Goal: Task Accomplishment & Management: Use online tool/utility

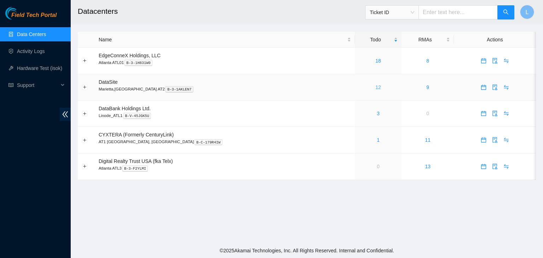
click at [375, 90] on link "12" at bounding box center [378, 87] width 6 height 6
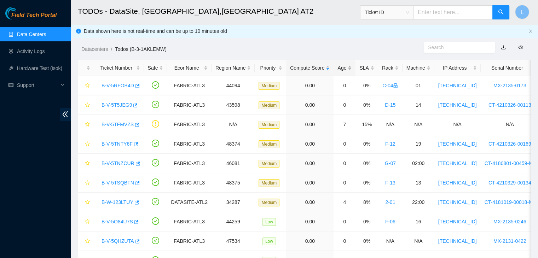
click at [337, 68] on div "Age" at bounding box center [344, 68] width 14 height 8
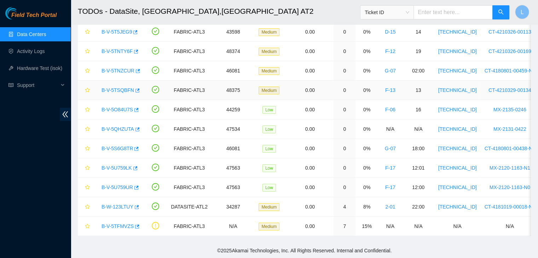
scroll to position [78, 0]
click at [122, 204] on link "B-W-123LTUY" at bounding box center [117, 207] width 32 height 6
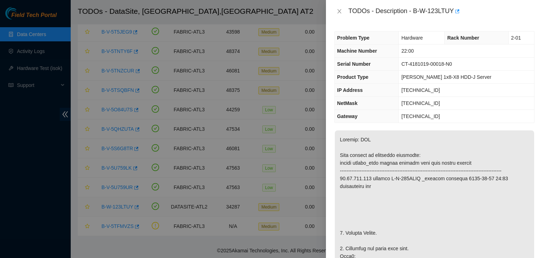
click at [122, 202] on div at bounding box center [271, 129] width 543 height 258
click at [338, 9] on icon "close" at bounding box center [339, 11] width 4 height 4
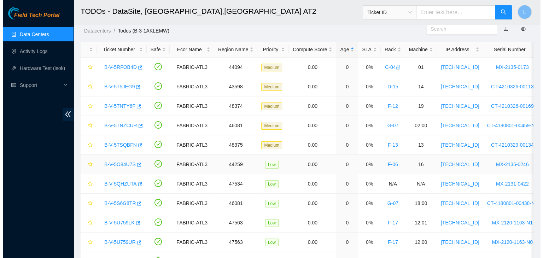
scroll to position [7, 0]
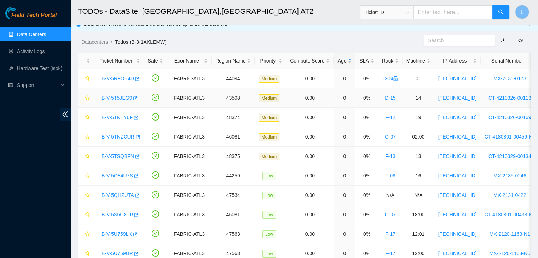
click at [125, 98] on link "B-V-5T5JEG9" at bounding box center [116, 98] width 30 height 6
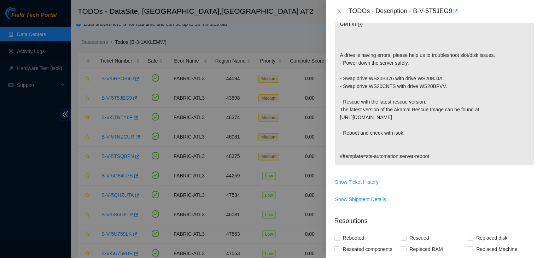
scroll to position [177, 0]
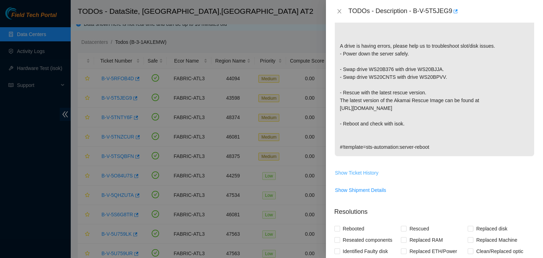
click at [352, 177] on span "Show Ticket History" at bounding box center [356, 173] width 43 height 8
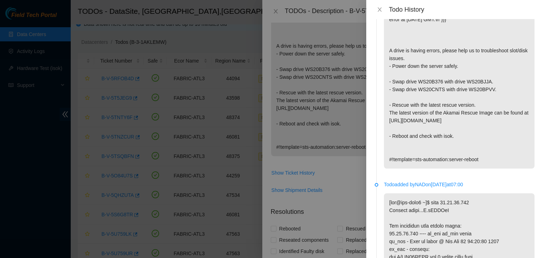
scroll to position [35, 0]
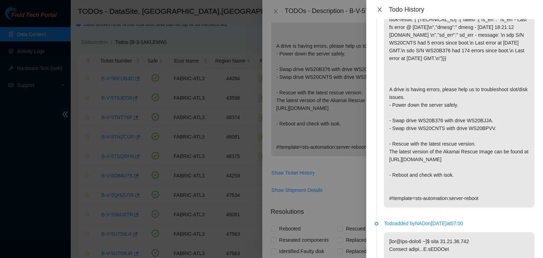
click at [382, 12] on button "Close" at bounding box center [380, 9] width 10 height 7
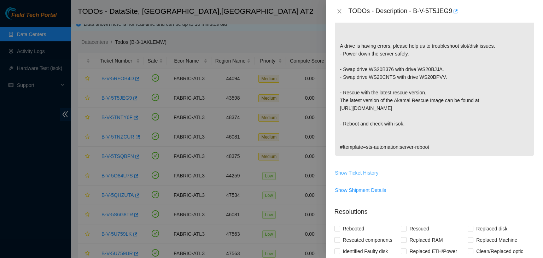
click at [356, 177] on span "Show Ticket History" at bounding box center [356, 173] width 43 height 8
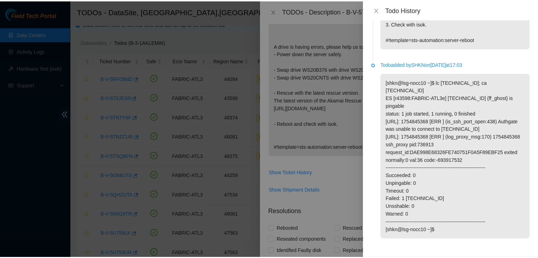
scroll to position [686, 0]
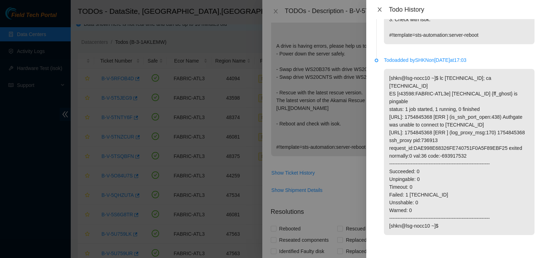
click at [380, 7] on icon "close" at bounding box center [380, 10] width 6 height 6
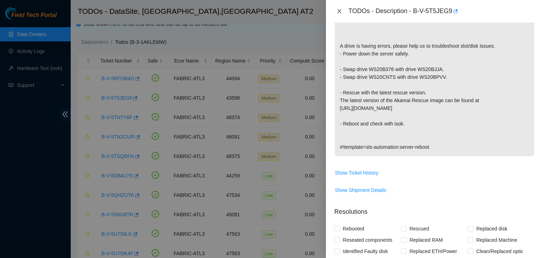
click at [339, 10] on icon "close" at bounding box center [340, 11] width 6 height 6
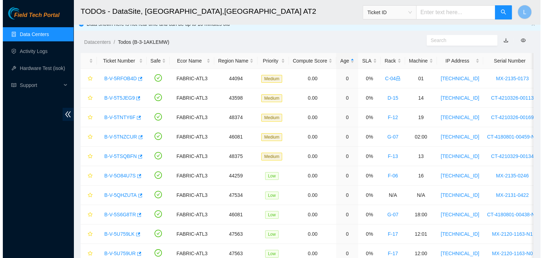
scroll to position [187, 0]
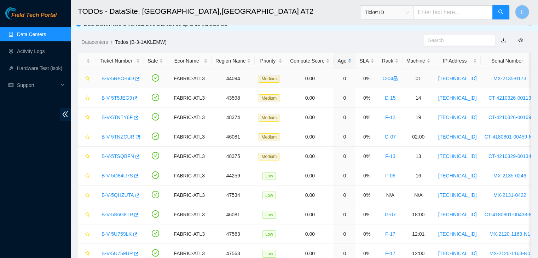
click at [127, 80] on link "B-V-5RFOB4D" at bounding box center [117, 79] width 33 height 6
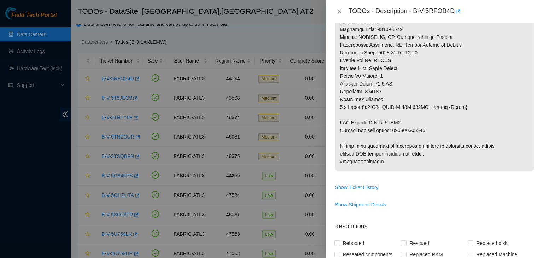
scroll to position [376, 0]
click at [361, 190] on span "Show Ticket History" at bounding box center [356, 186] width 43 height 8
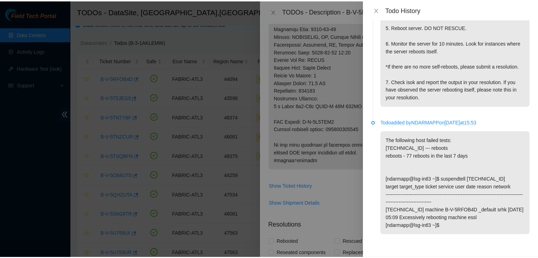
scroll to position [1005, 0]
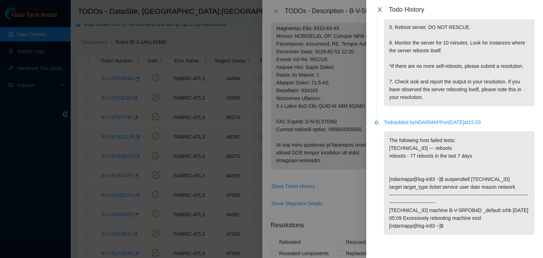
click at [380, 10] on icon "close" at bounding box center [380, 10] width 6 height 6
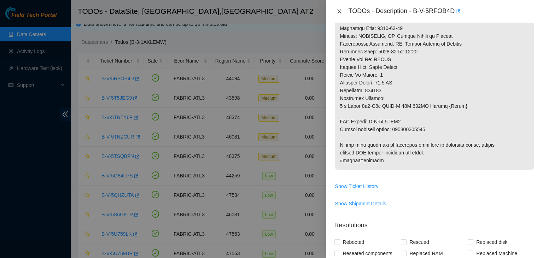
click at [340, 13] on icon "close" at bounding box center [340, 11] width 6 height 6
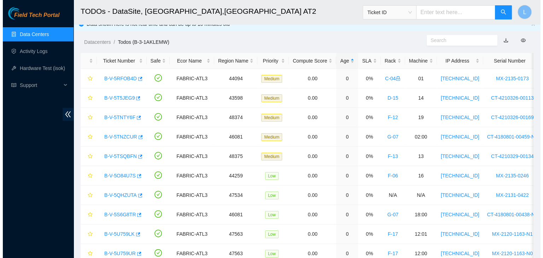
scroll to position [208, 0]
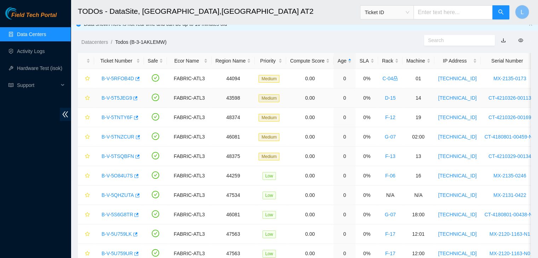
click at [120, 99] on link "B-V-5T5JEG9" at bounding box center [116, 98] width 30 height 6
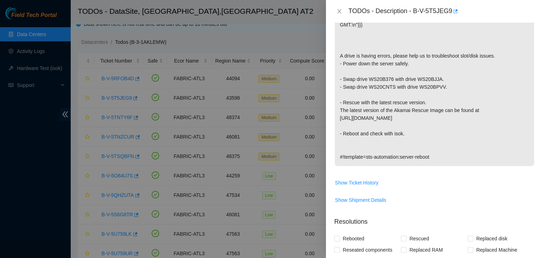
scroll to position [0, 0]
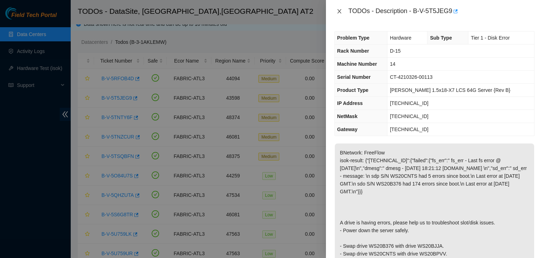
click at [338, 10] on icon "close" at bounding box center [340, 11] width 6 height 6
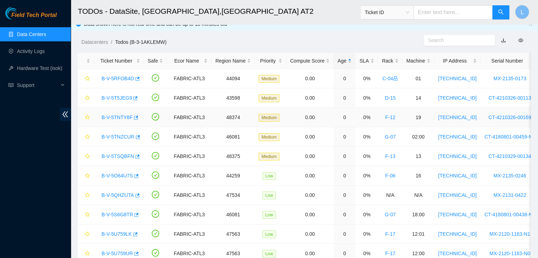
click at [113, 116] on link "B-V-5TNTY6F" at bounding box center [116, 118] width 31 height 6
click at [538, 0] on div at bounding box center [538, 0] width 0 height 0
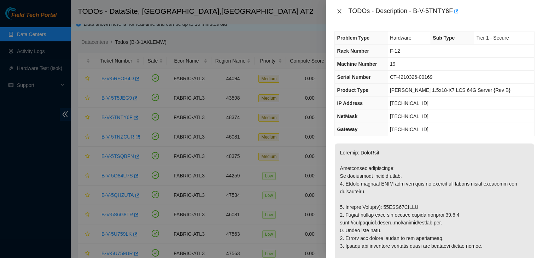
click at [340, 14] on button "Close" at bounding box center [339, 11] width 10 height 7
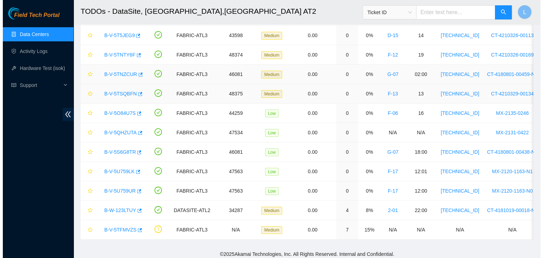
scroll to position [78, 0]
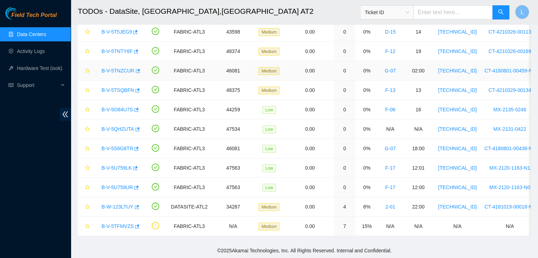
click at [124, 68] on link "B-V-5TNZCUR" at bounding box center [117, 71] width 33 height 6
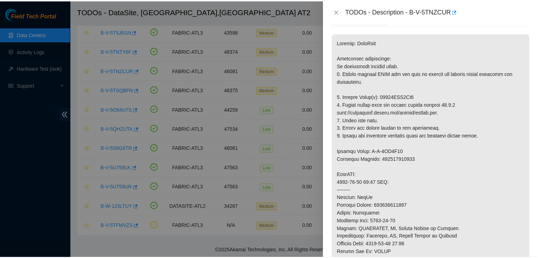
scroll to position [106, 0]
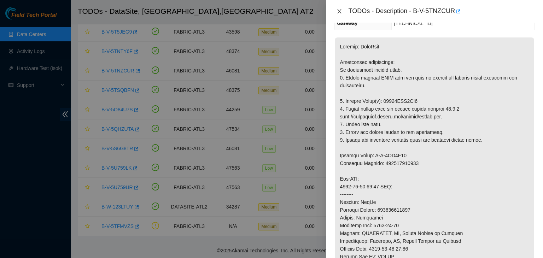
click at [341, 8] on button "Close" at bounding box center [339, 11] width 10 height 7
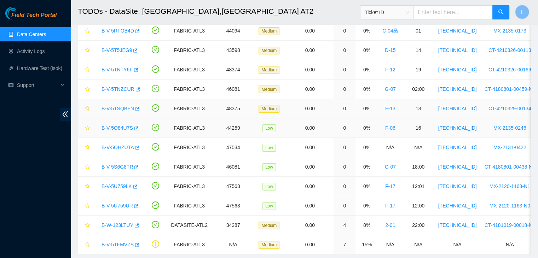
scroll to position [42, 0]
